Goal: Task Accomplishment & Management: Manage account settings

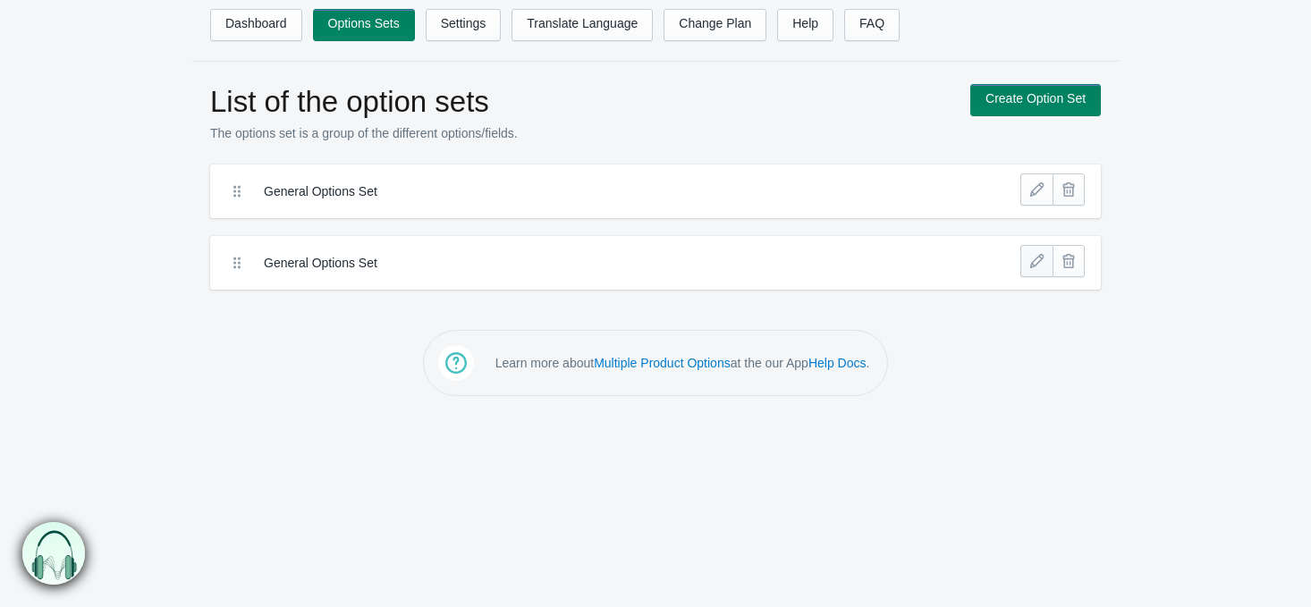
click at [1028, 253] on link at bounding box center [1036, 261] width 32 height 32
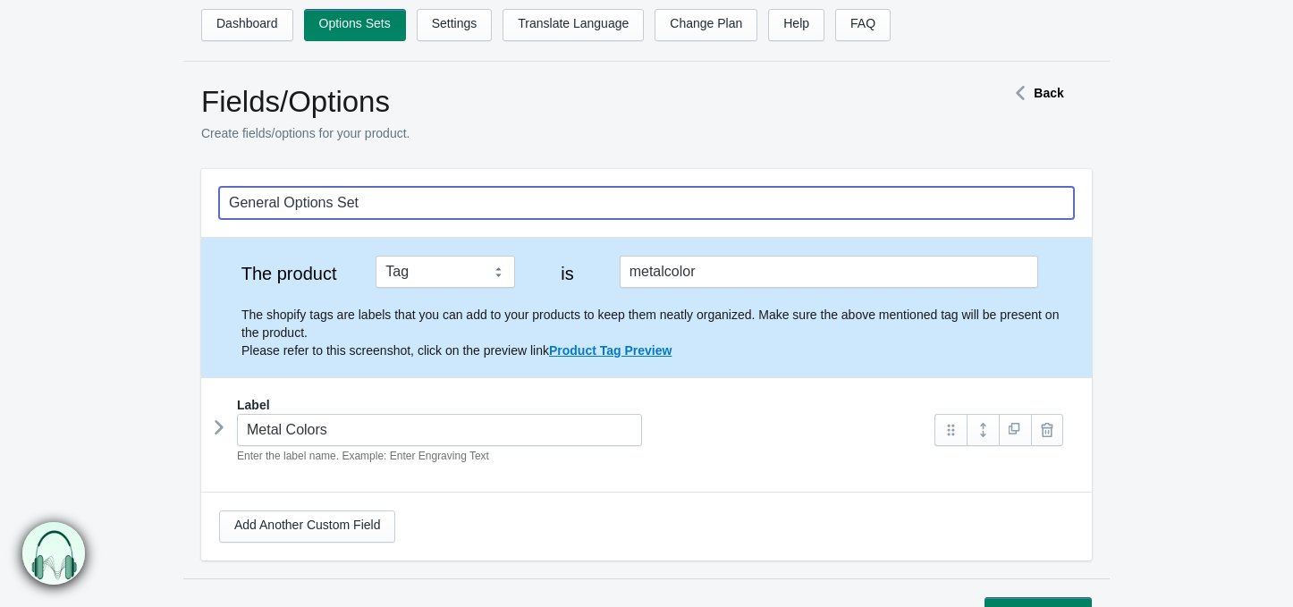
click at [317, 202] on input "General Options Set" at bounding box center [646, 203] width 855 height 32
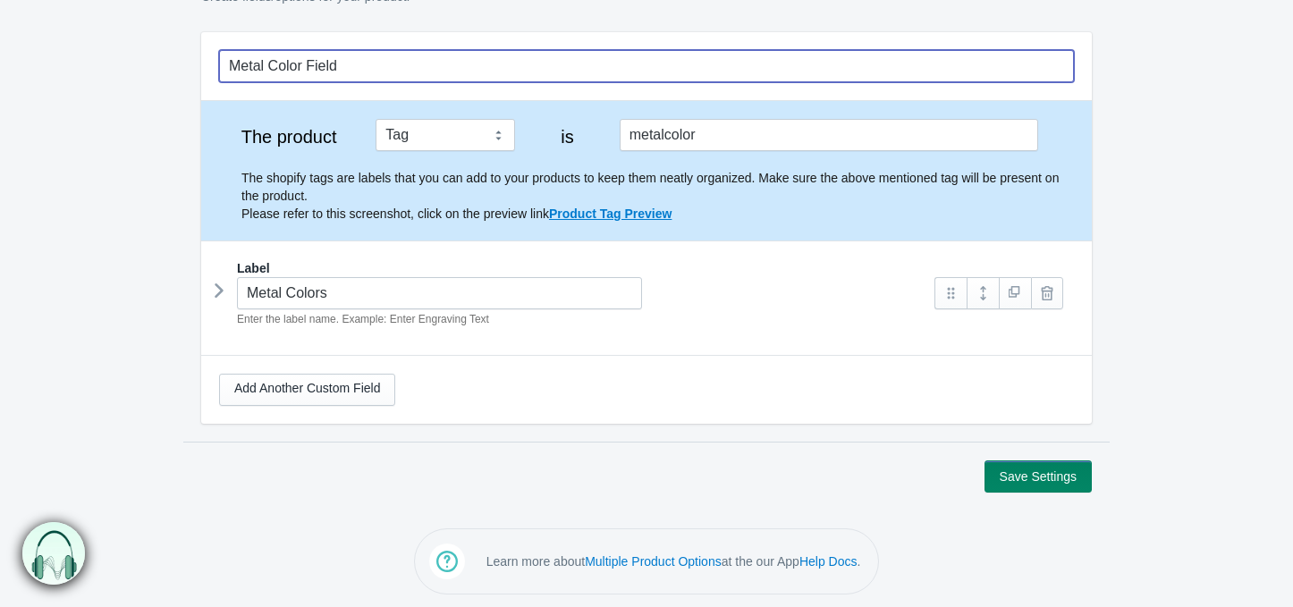
scroll to position [136, 0]
type input "Metal Color Field"
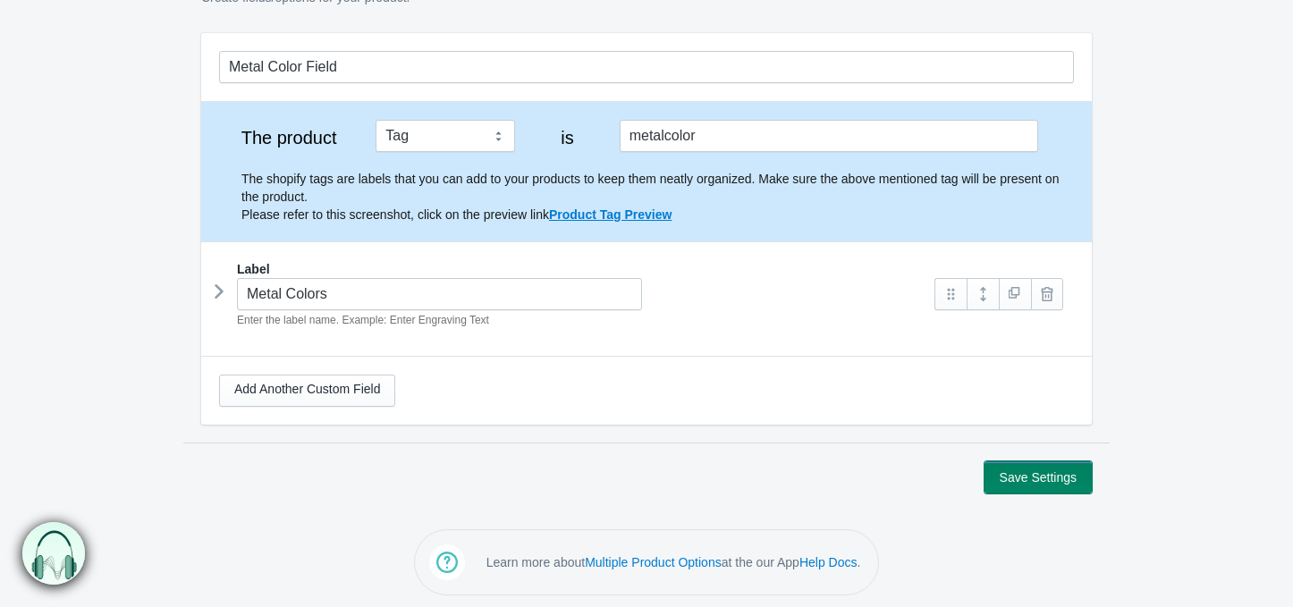
click at [1035, 471] on button "Save Settings" at bounding box center [1037, 477] width 107 height 32
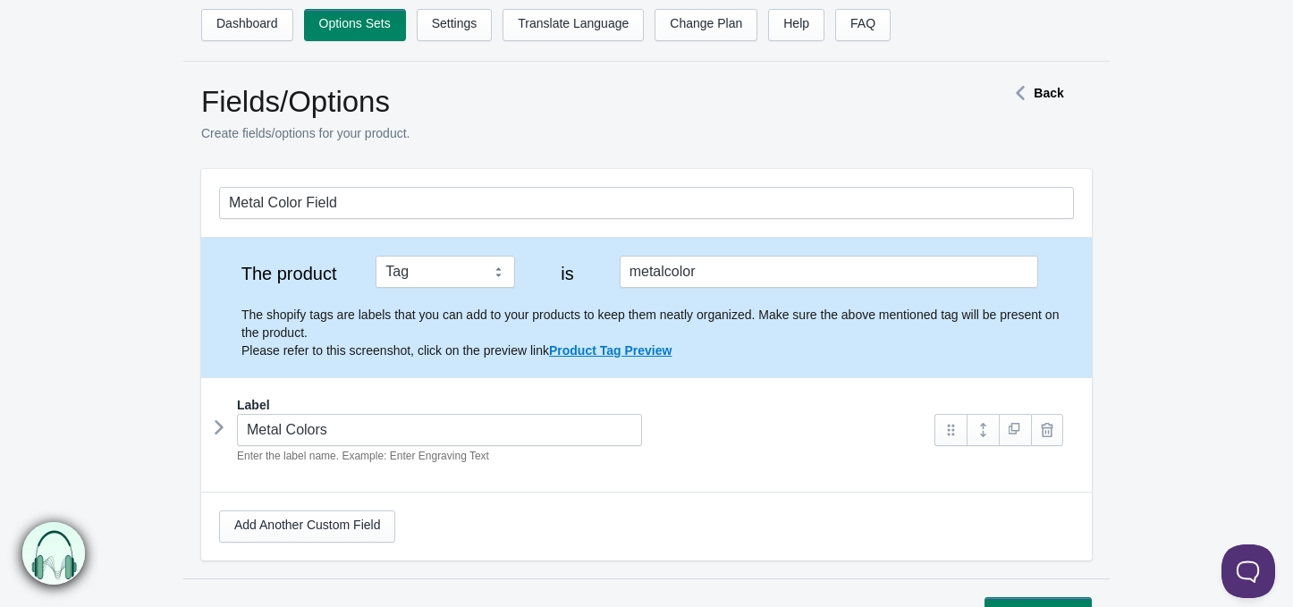
scroll to position [131, 0]
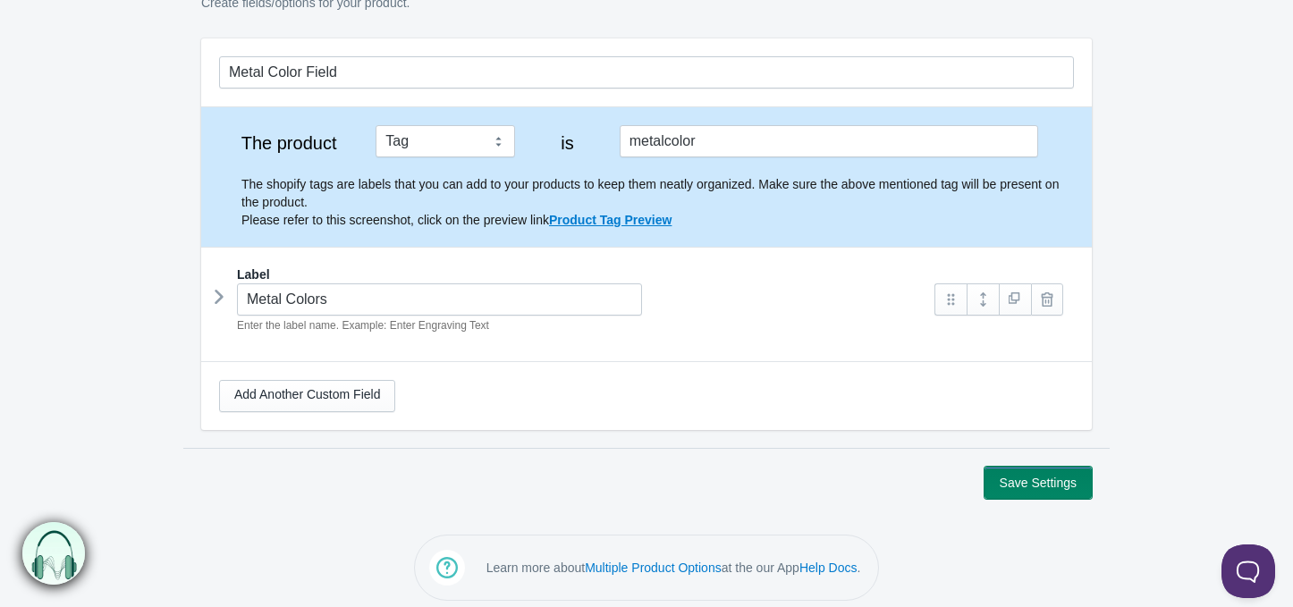
click at [1040, 481] on button "Save Settings" at bounding box center [1037, 483] width 107 height 32
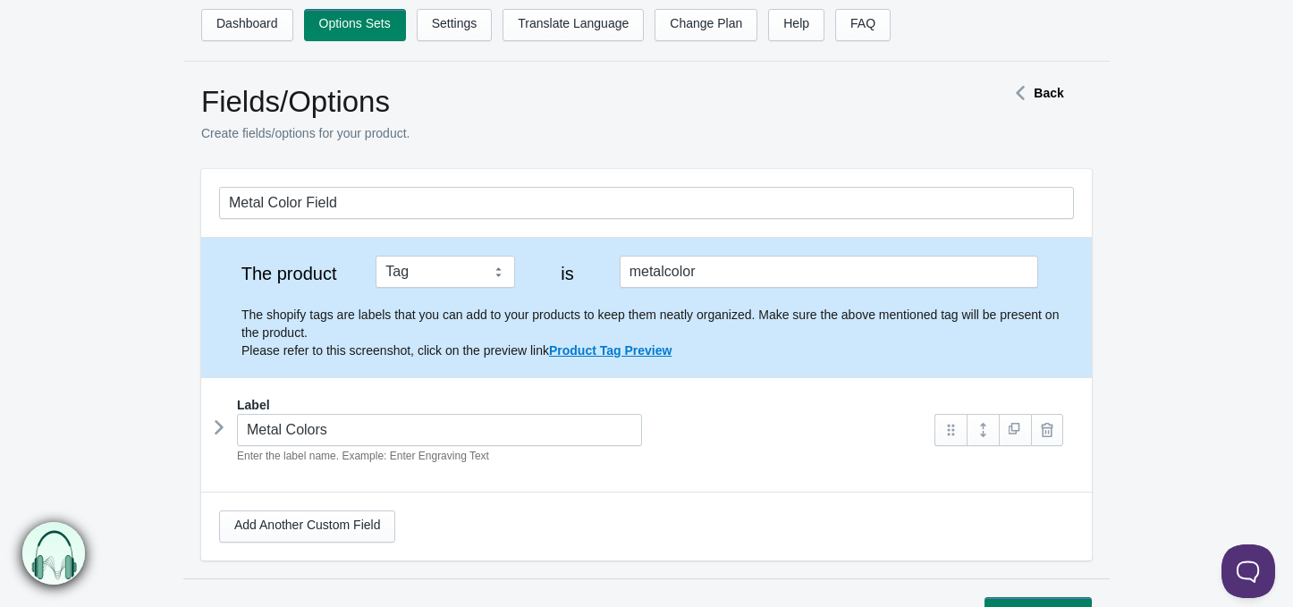
click at [1024, 97] on icon at bounding box center [1020, 93] width 27 height 9
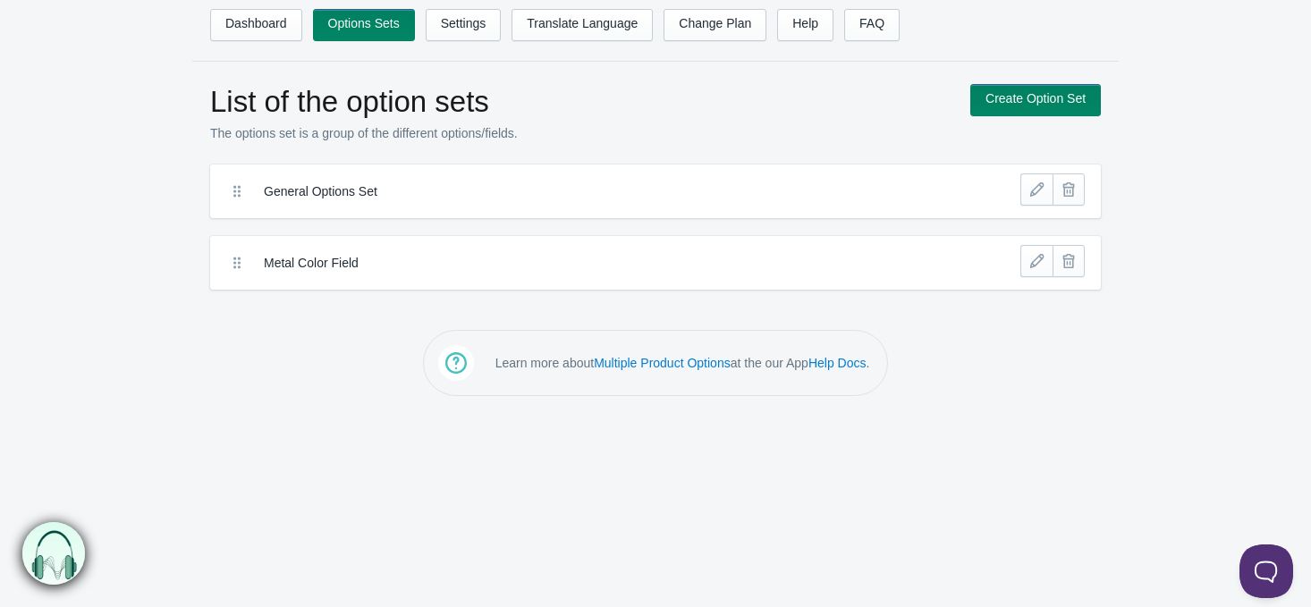
click at [761, 197] on label "General Options Set" at bounding box center [590, 191] width 652 height 18
click at [1034, 181] on link at bounding box center [1036, 189] width 32 height 32
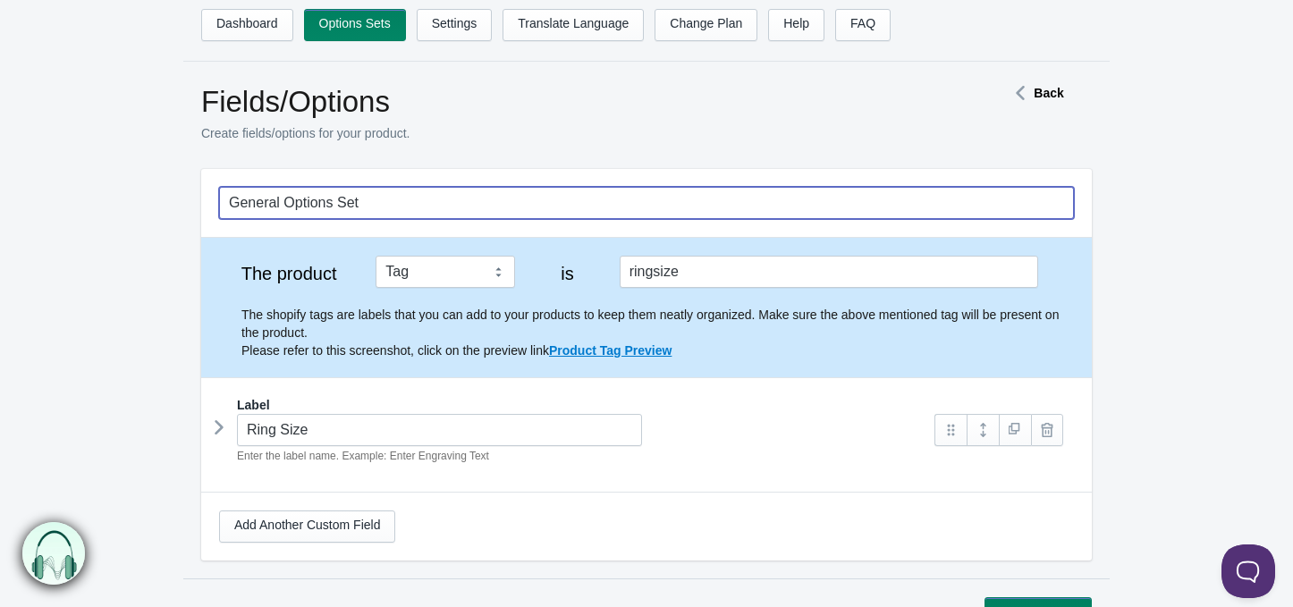
click at [295, 207] on input "General Options Set" at bounding box center [646, 203] width 855 height 32
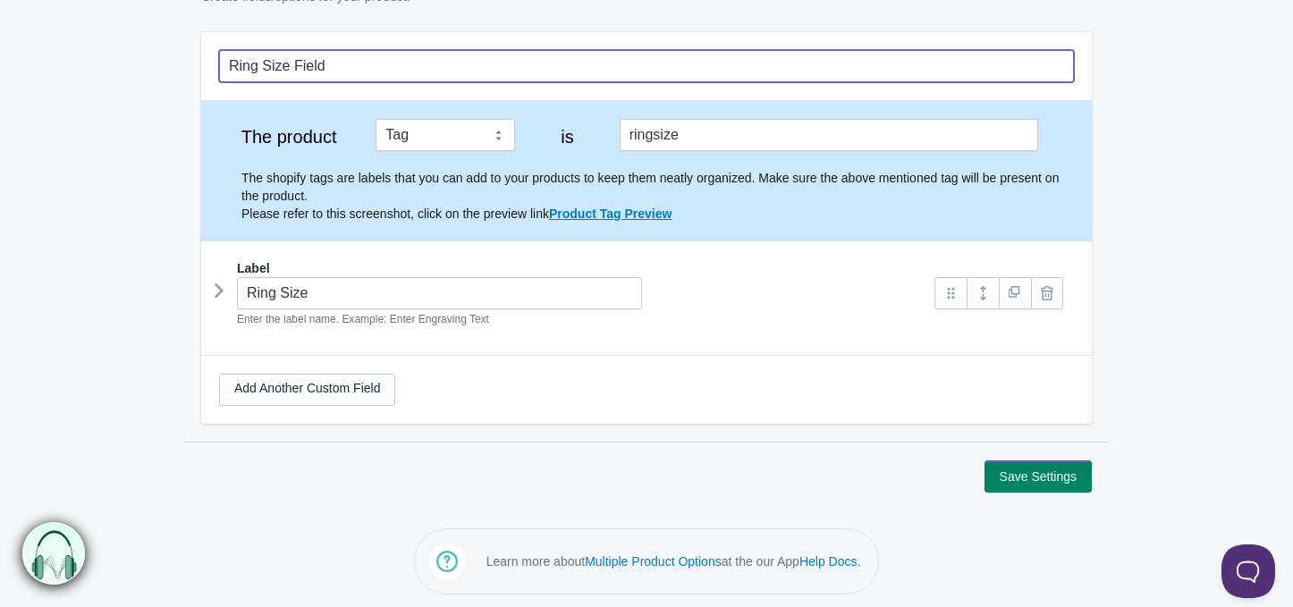
type input "Ring Size Field"
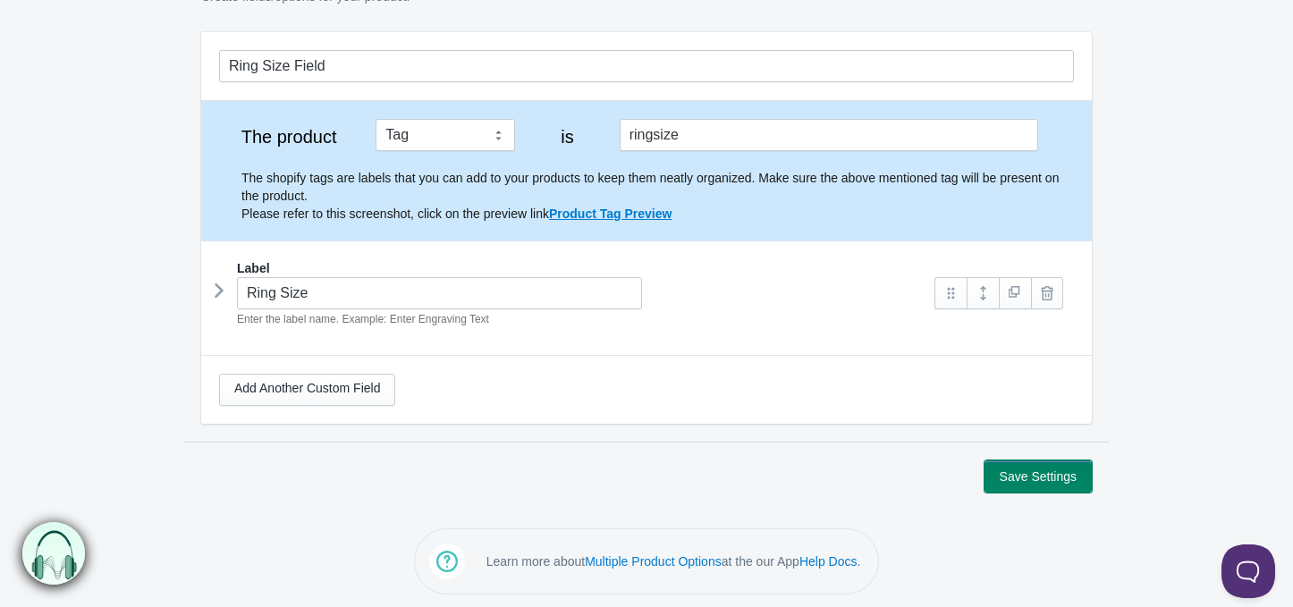
click at [1062, 468] on button "Save Settings" at bounding box center [1037, 476] width 107 height 32
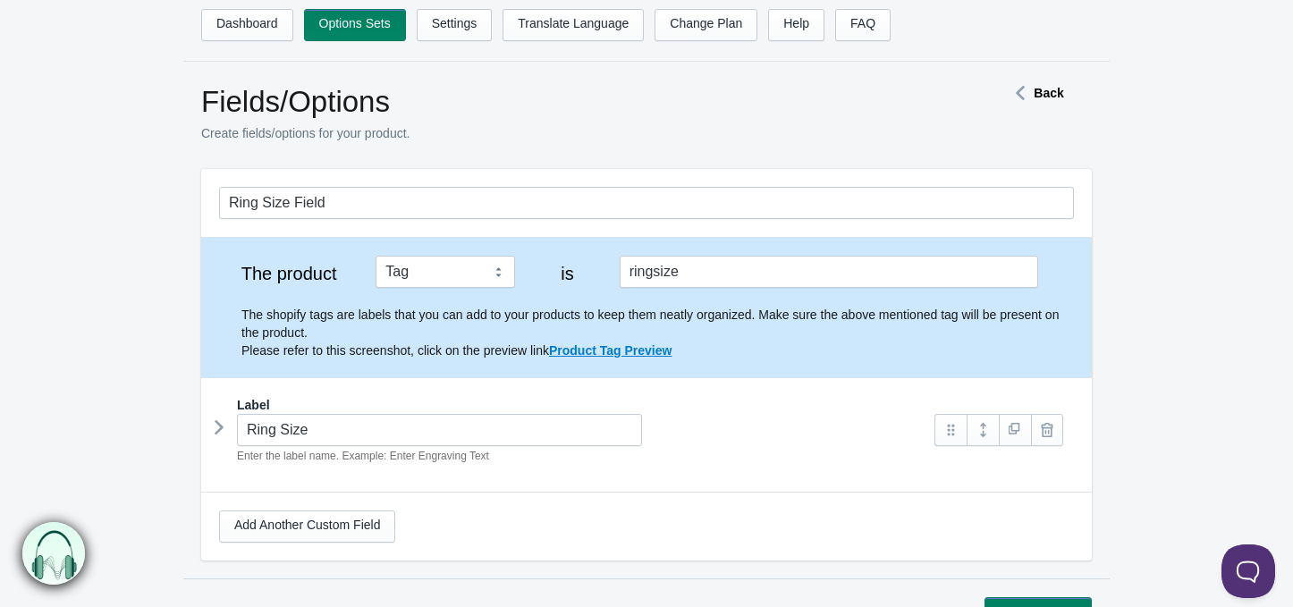
click at [1019, 89] on icon at bounding box center [1020, 93] width 27 height 9
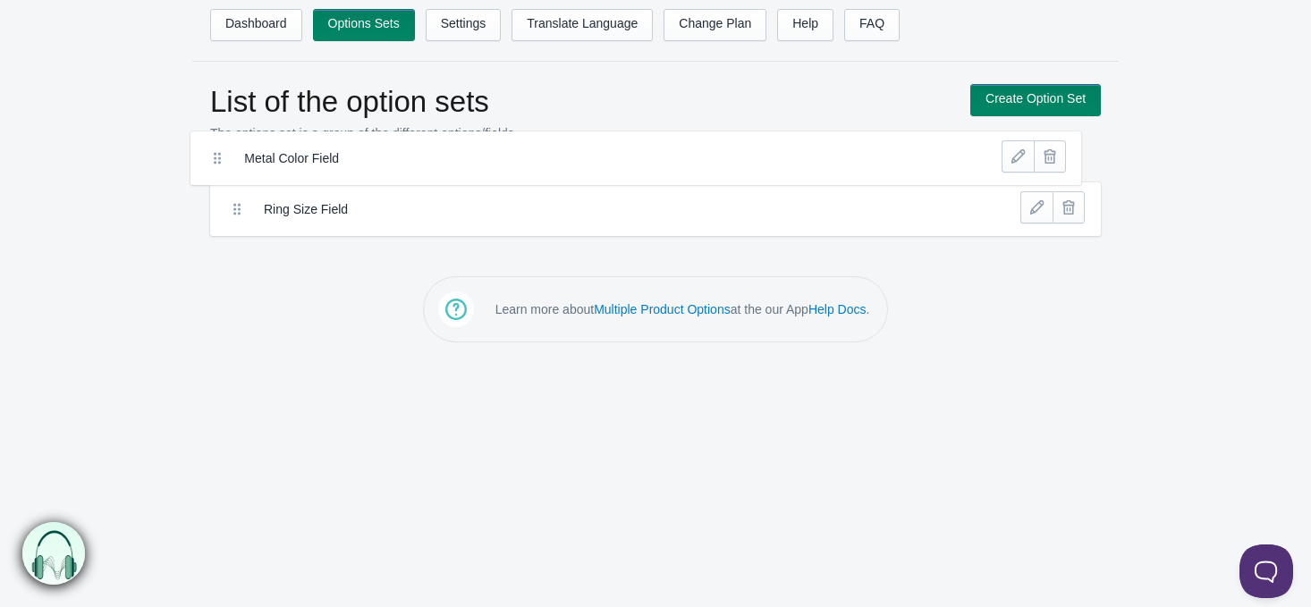
drag, startPoint x: 231, startPoint y: 266, endPoint x: 211, endPoint y: 162, distance: 106.4
